Goal: Task Accomplishment & Management: Manage account settings

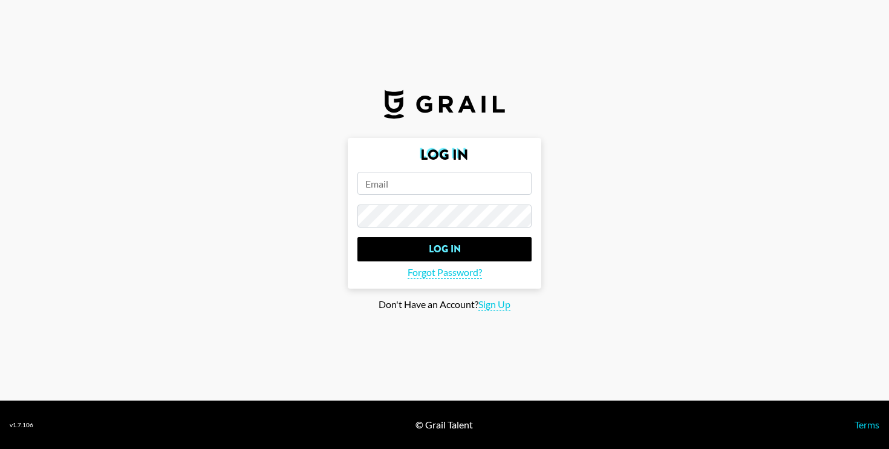
click at [410, 181] on input "email" at bounding box center [444, 183] width 174 height 23
click at [419, 188] on input "email" at bounding box center [444, 183] width 174 height 23
click at [357, 237] on input "Log In" at bounding box center [444, 249] width 174 height 24
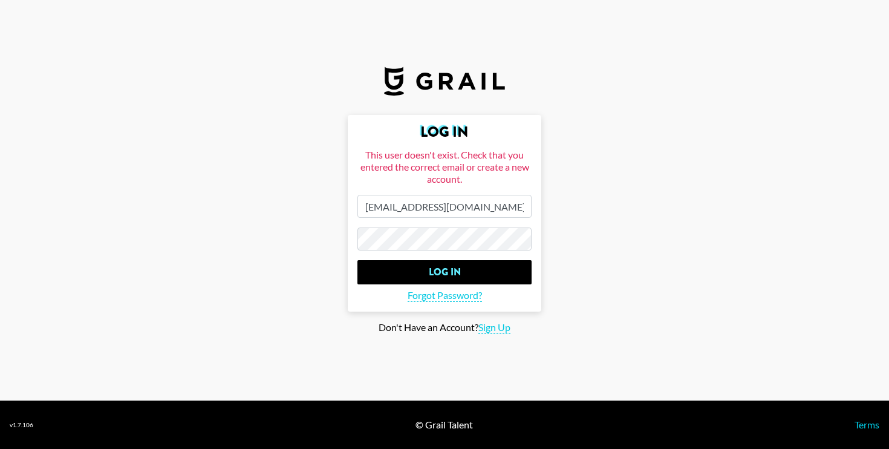
click at [447, 210] on input "jrflanagin@gmail.com" at bounding box center [444, 206] width 174 height 23
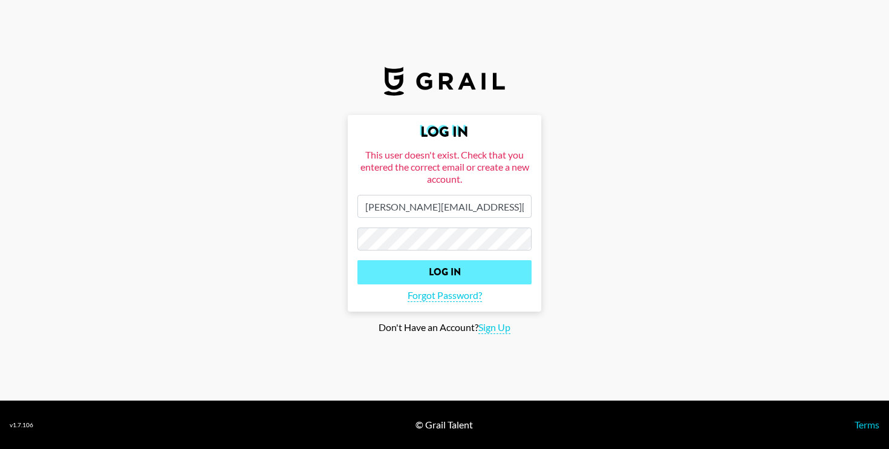
type input "[PERSON_NAME][EMAIL_ADDRESS][DOMAIN_NAME]"
click at [443, 268] on input "Log In" at bounding box center [444, 272] width 174 height 24
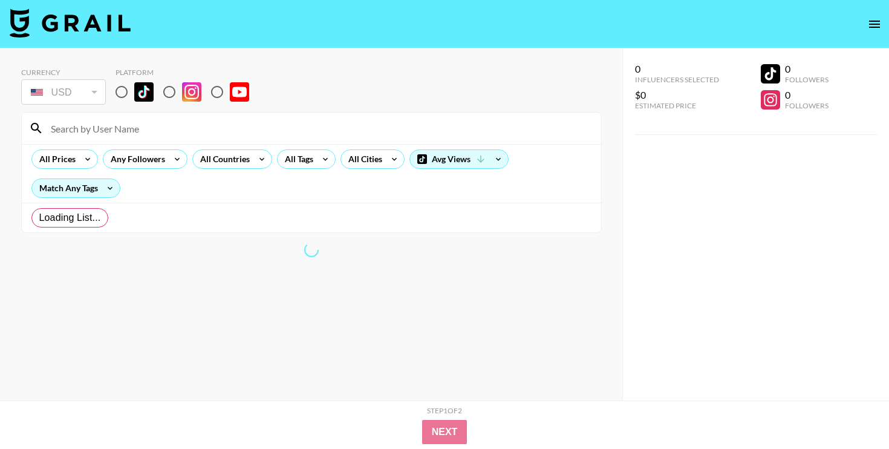
radio input "true"
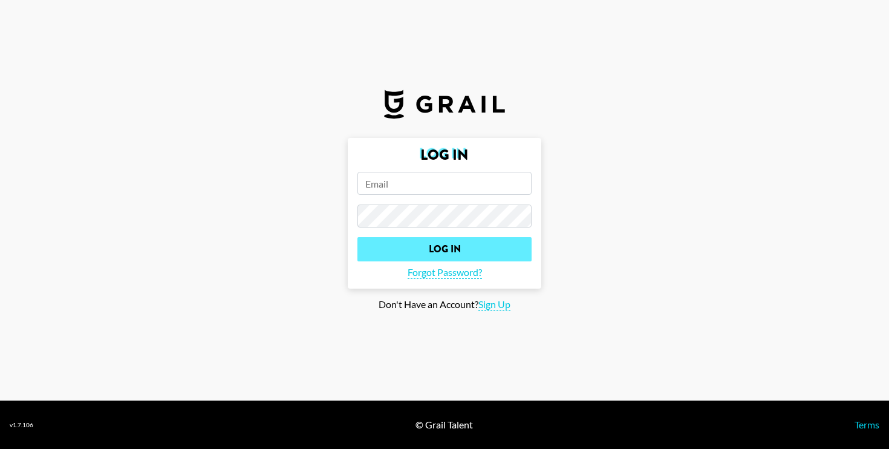
type input "[PERSON_NAME][EMAIL_ADDRESS][DOMAIN_NAME]"
click at [431, 239] on input "Log In" at bounding box center [444, 249] width 174 height 24
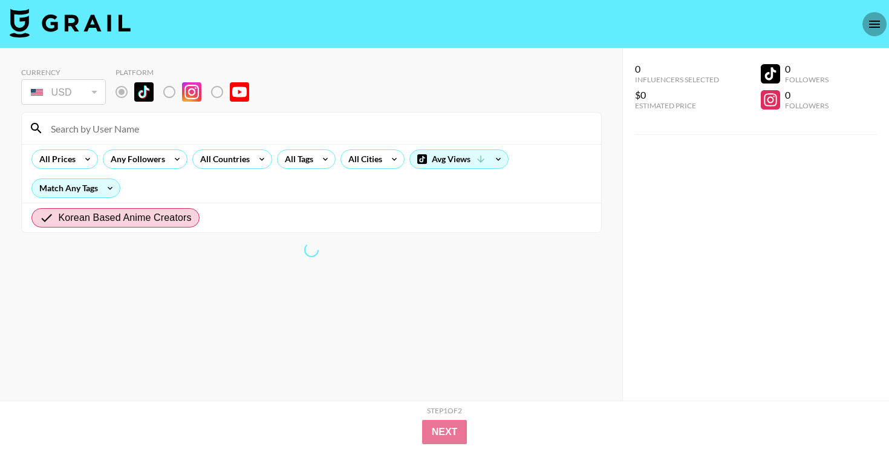
click at [878, 19] on icon "open drawer" at bounding box center [874, 24] width 15 height 15
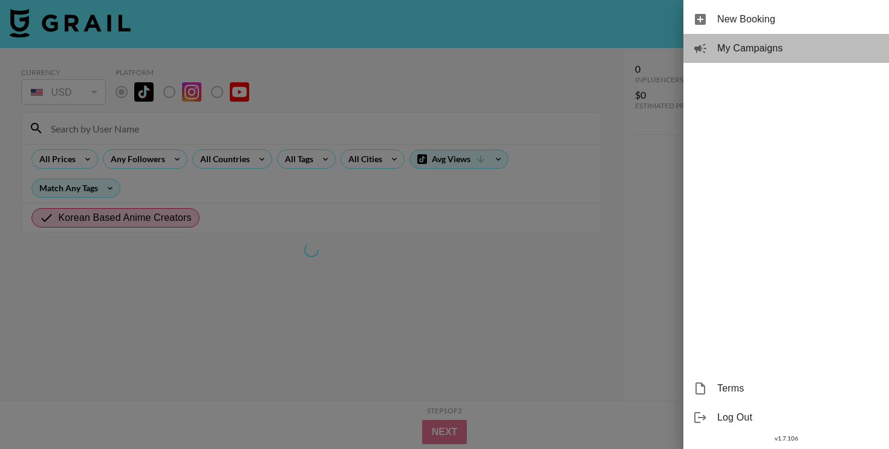
click at [767, 47] on span "My Campaigns" at bounding box center [798, 48] width 162 height 15
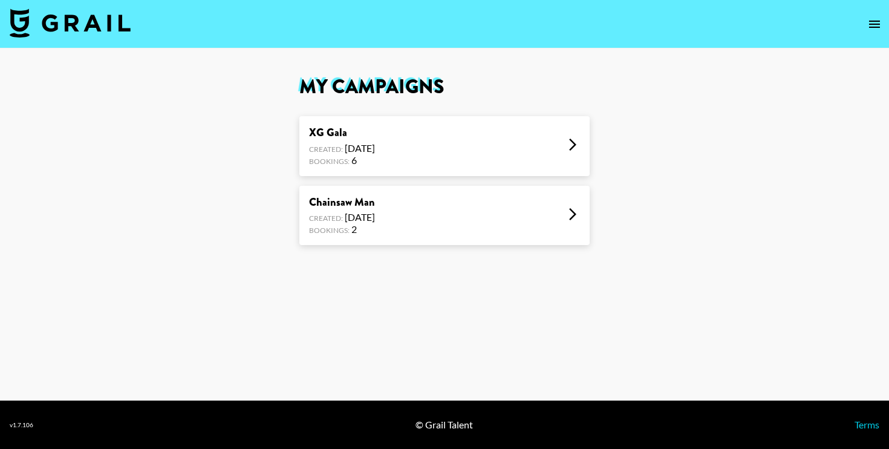
click at [494, 207] on div "Chainsaw Man Created: [DATE] Bookings: 2" at bounding box center [444, 216] width 290 height 60
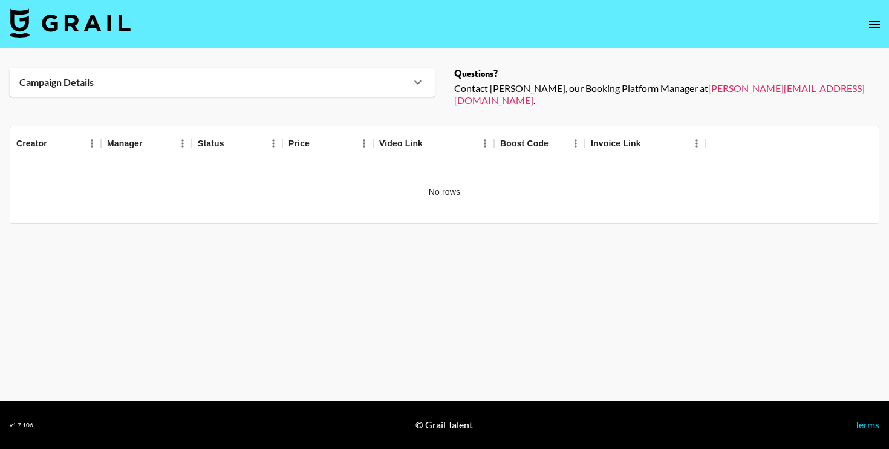
click at [884, 17] on nav at bounding box center [444, 24] width 889 height 48
click at [875, 23] on icon "open drawer" at bounding box center [874, 24] width 15 height 15
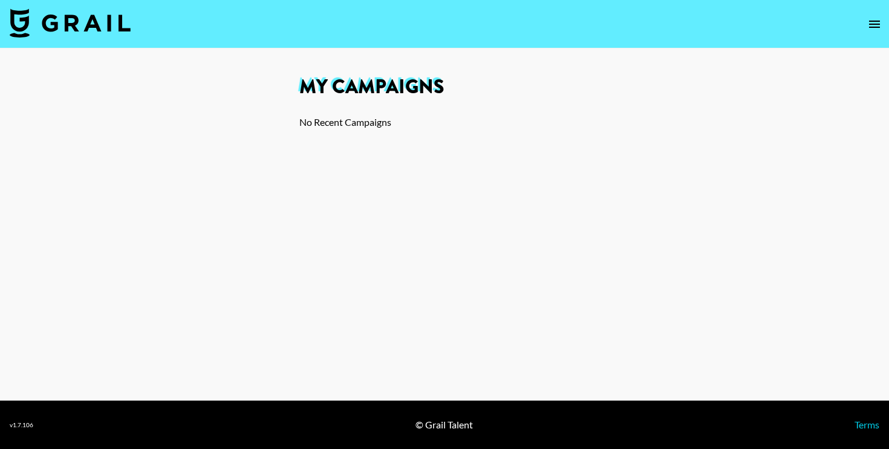
click at [874, 28] on icon "open drawer" at bounding box center [874, 24] width 15 height 15
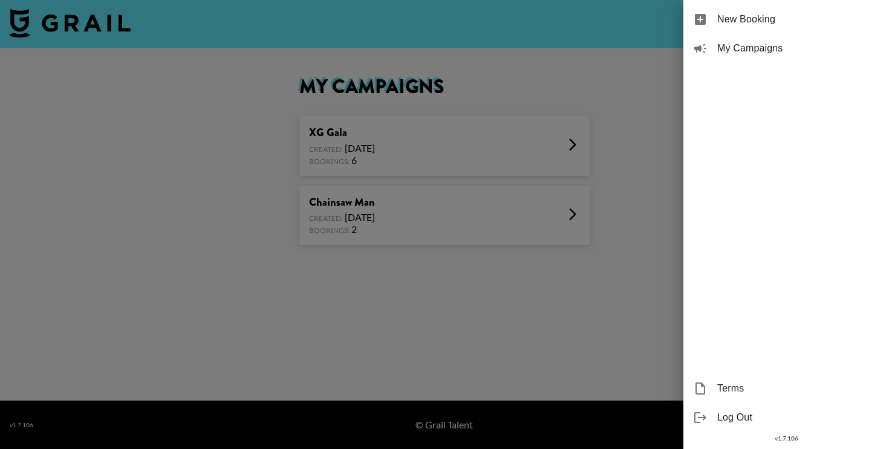
click at [600, 109] on div at bounding box center [444, 224] width 889 height 449
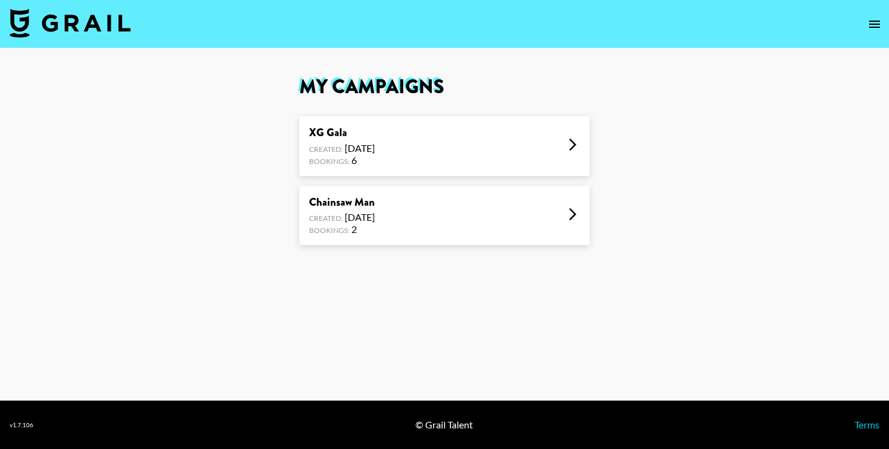
click at [517, 147] on div "XG Gala Created: [DATE] Bookings: 6" at bounding box center [444, 146] width 290 height 60
